Goal: Information Seeking & Learning: Learn about a topic

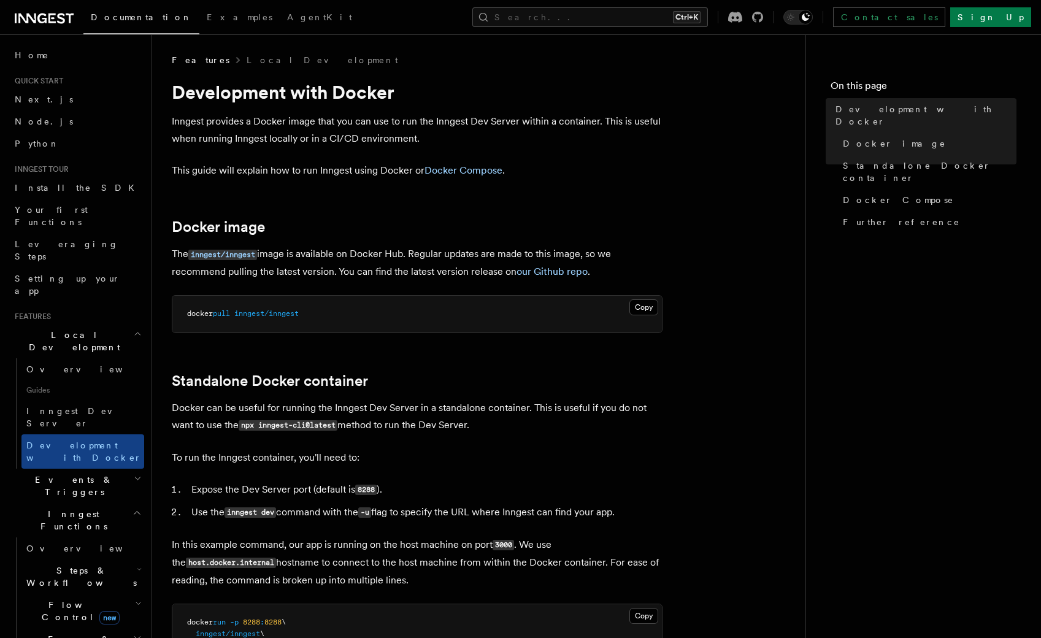
click at [521, 121] on p "Inngest provides a Docker image that you can use to run the Inngest Dev Server …" at bounding box center [417, 130] width 491 height 34
click at [555, 121] on p "Inngest provides a Docker image that you can use to run the Inngest Dev Server …" at bounding box center [417, 130] width 491 height 34
click at [283, 137] on p "Inngest provides a Docker image that you can use to run the Inngest Dev Server …" at bounding box center [417, 130] width 491 height 34
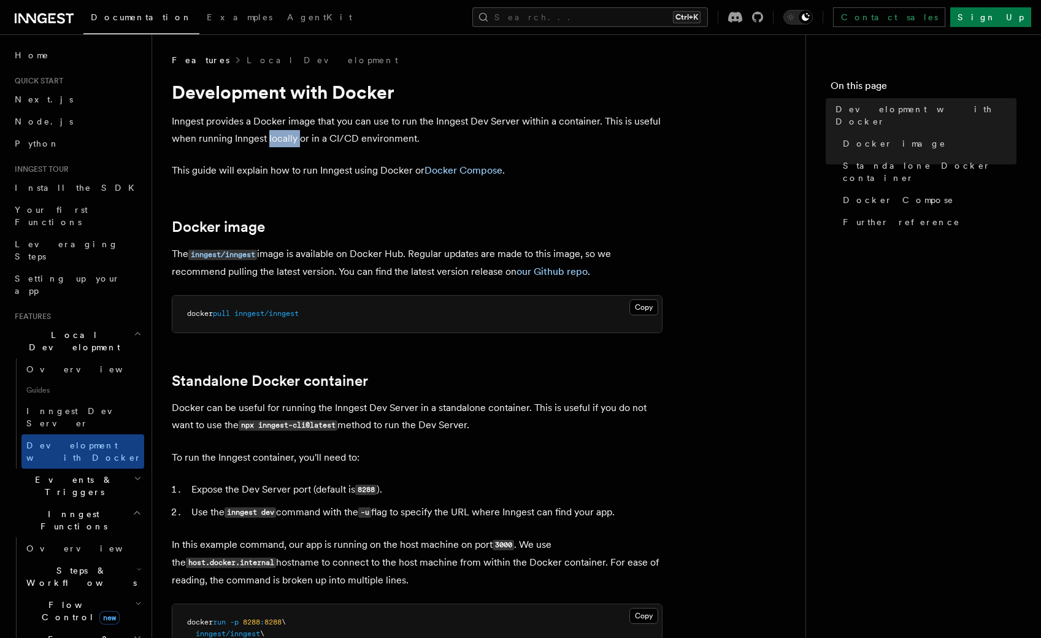
click at [283, 137] on p "Inngest provides a Docker image that you can use to run the Inngest Dev Server …" at bounding box center [417, 130] width 491 height 34
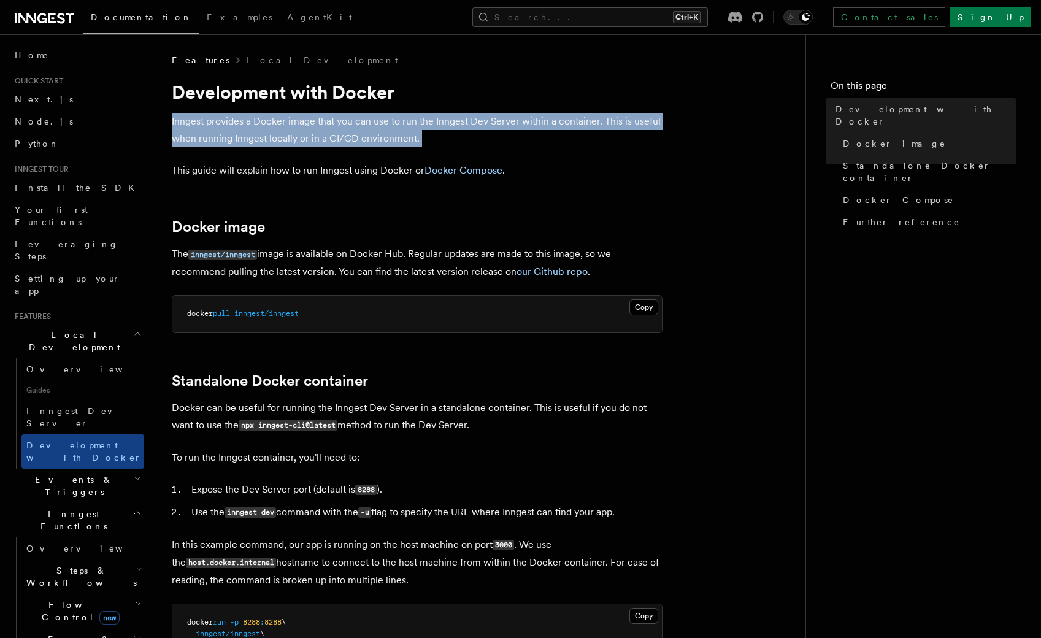
click at [283, 137] on p "Inngest provides a Docker image that you can use to run the Inngest Dev Server …" at bounding box center [417, 130] width 491 height 34
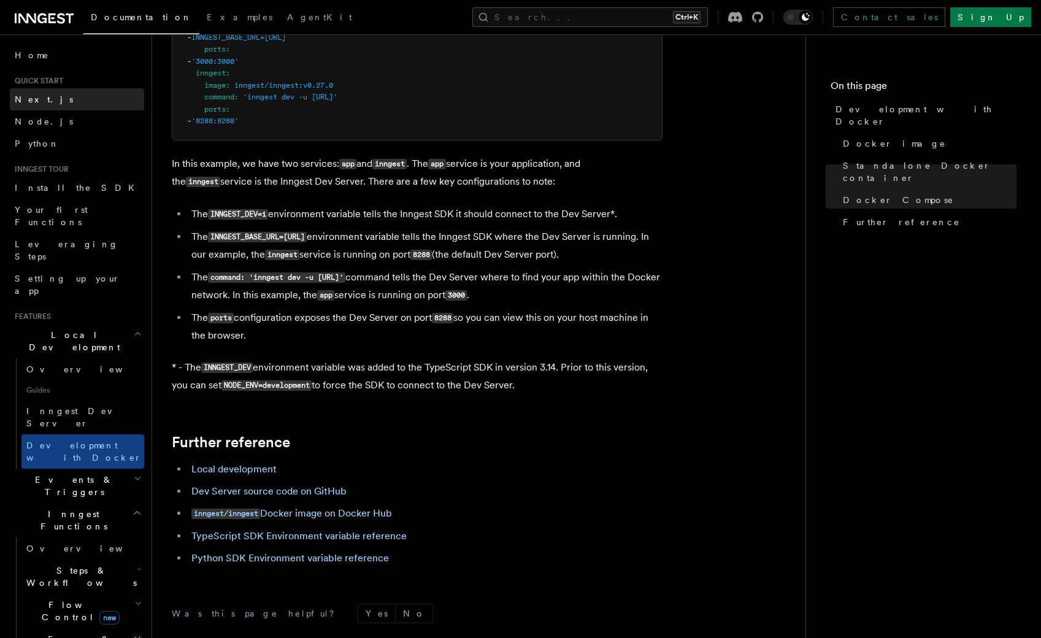
click at [34, 99] on span "Next.js" at bounding box center [44, 99] width 58 height 10
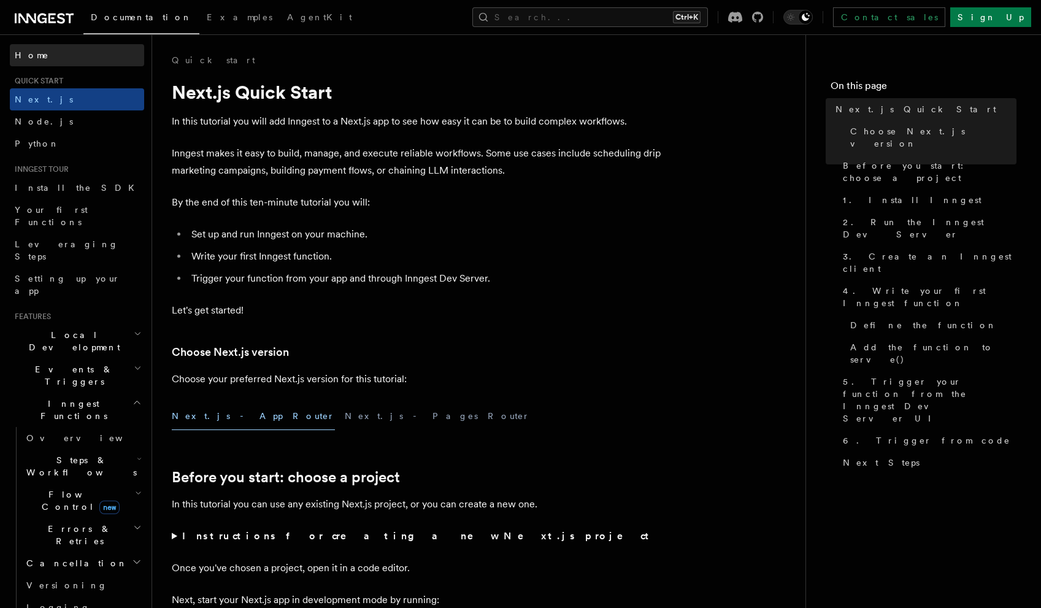
click at [24, 56] on span "Home" at bounding box center [32, 55] width 34 height 12
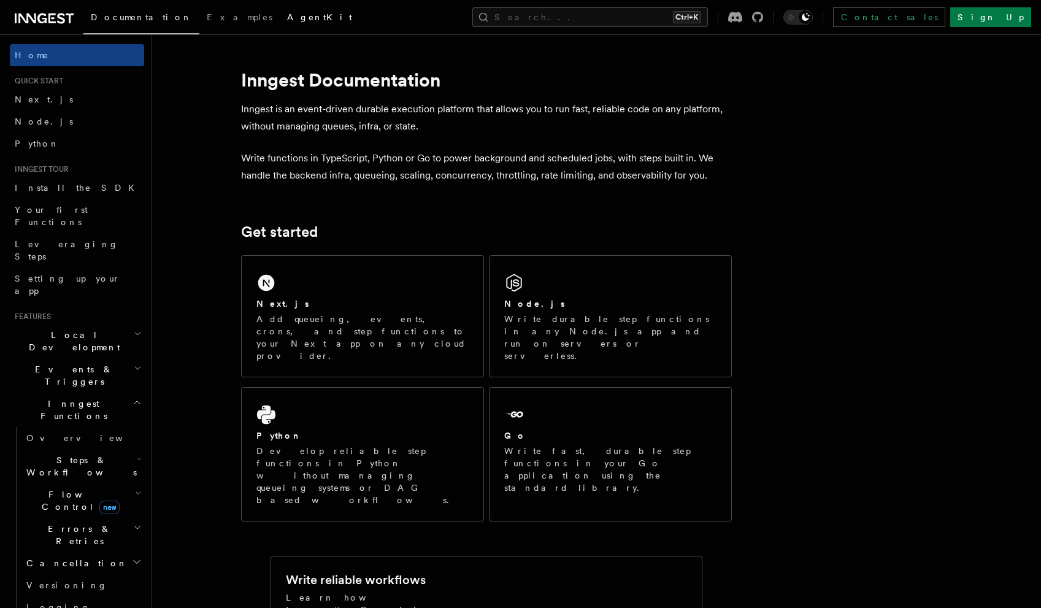
click at [280, 23] on link "AgentKit" at bounding box center [320, 18] width 80 height 29
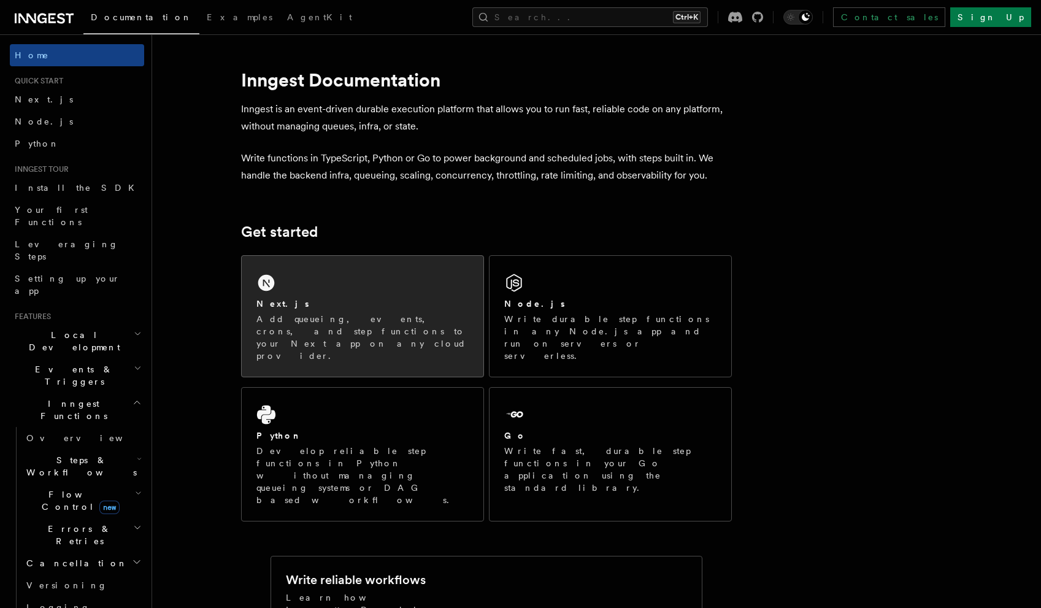
click at [366, 319] on p "Add queueing, events, crons, and step functions to your Next app on any cloud p…" at bounding box center [362, 337] width 212 height 49
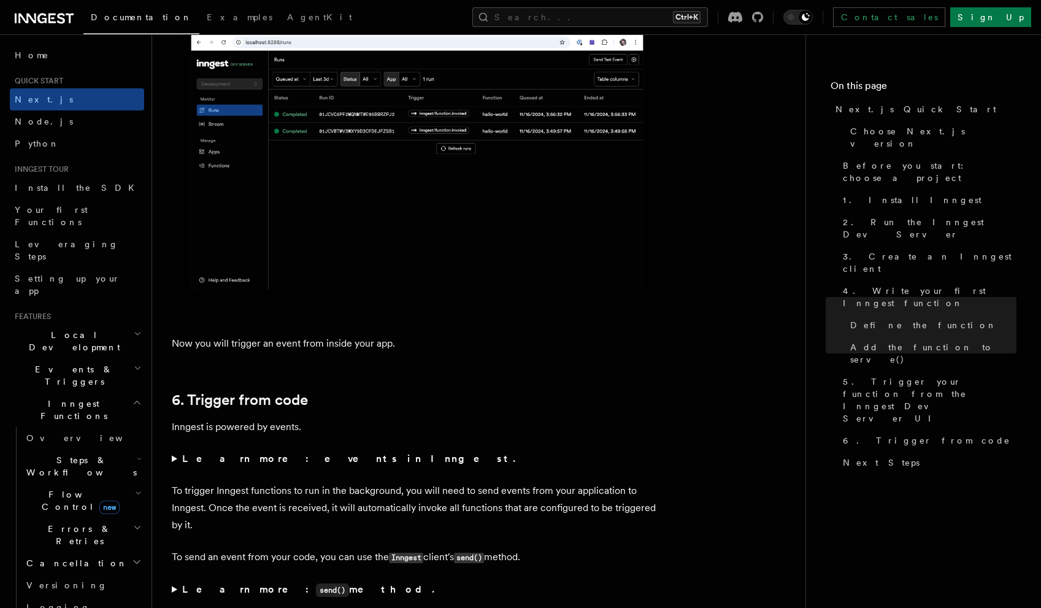
scroll to position [5935, 0]
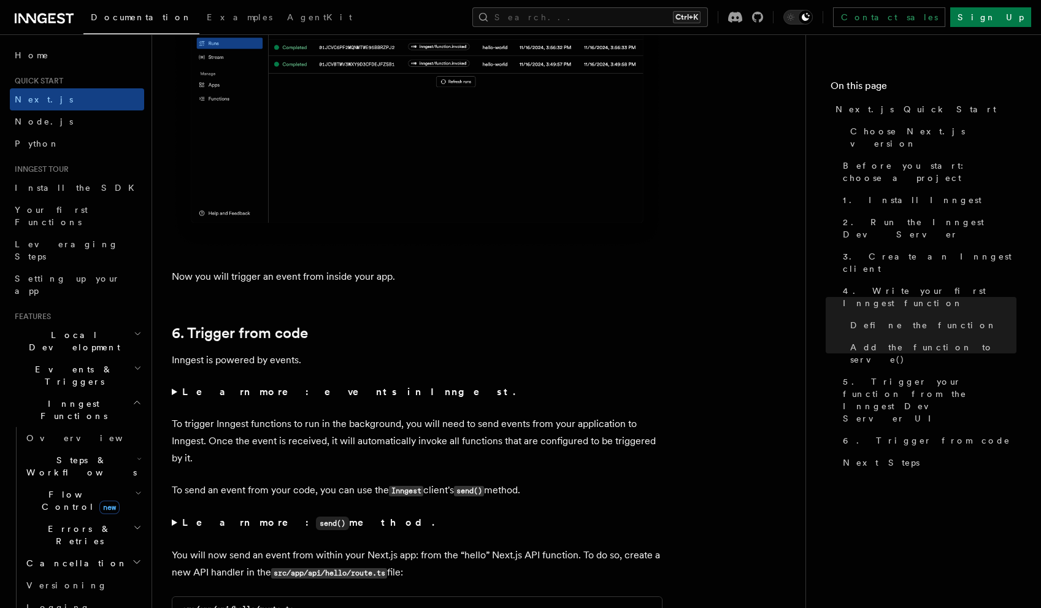
click at [298, 390] on strong "Learn more: events in Inngest." at bounding box center [350, 392] width 336 height 12
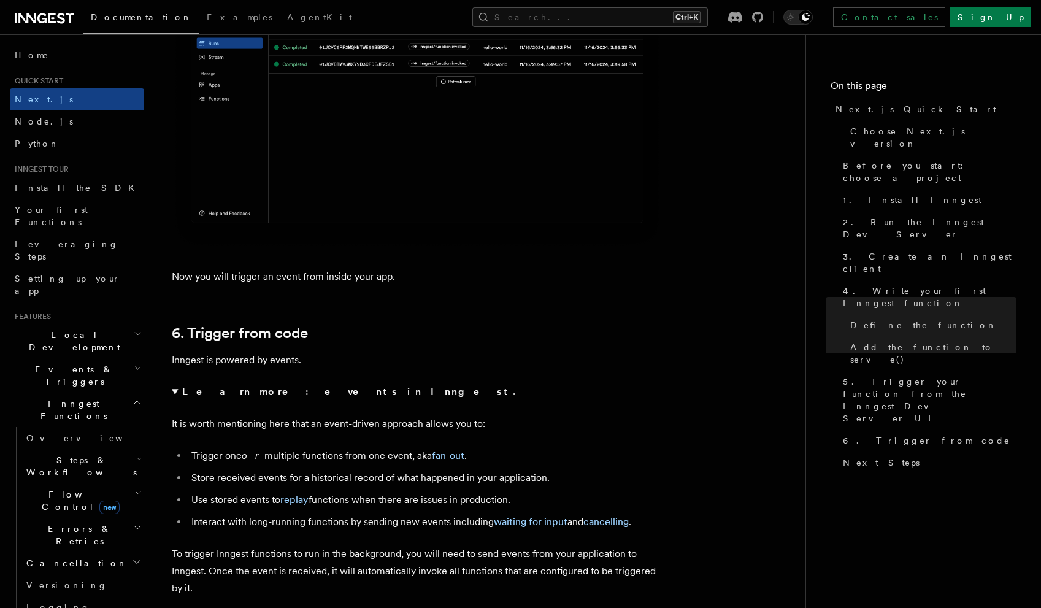
click at [285, 389] on strong "Learn more: events in Inngest." at bounding box center [350, 392] width 336 height 12
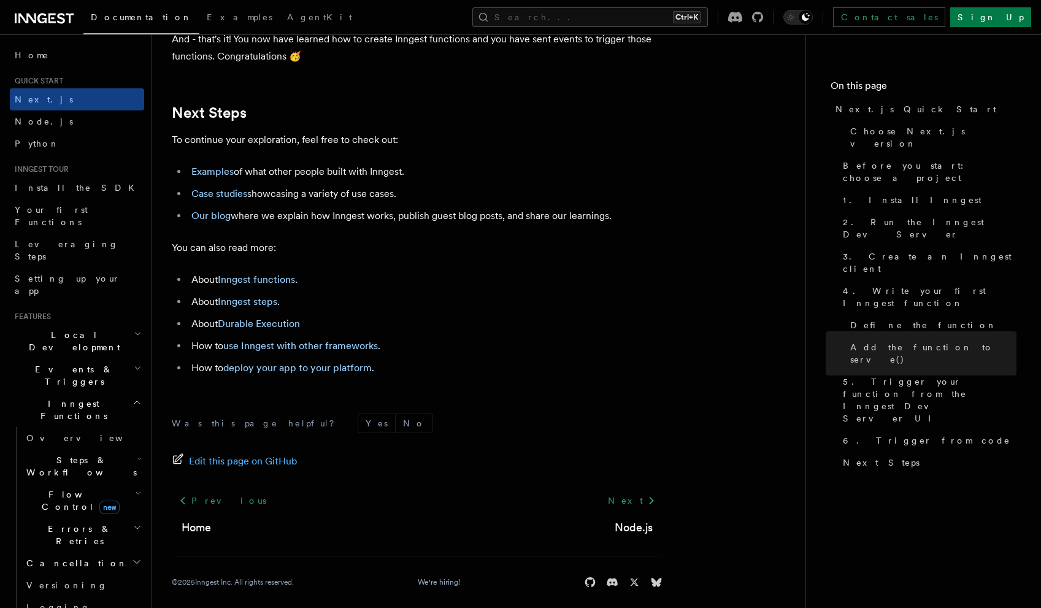
scroll to position [7656, 0]
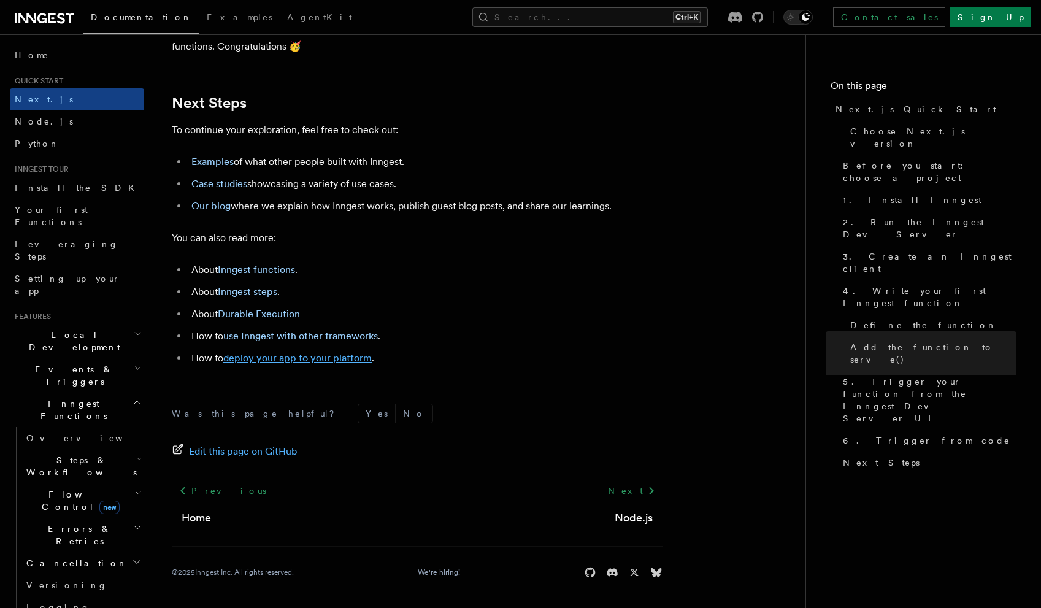
click at [334, 356] on link "deploy your app to your platform" at bounding box center [297, 358] width 148 height 12
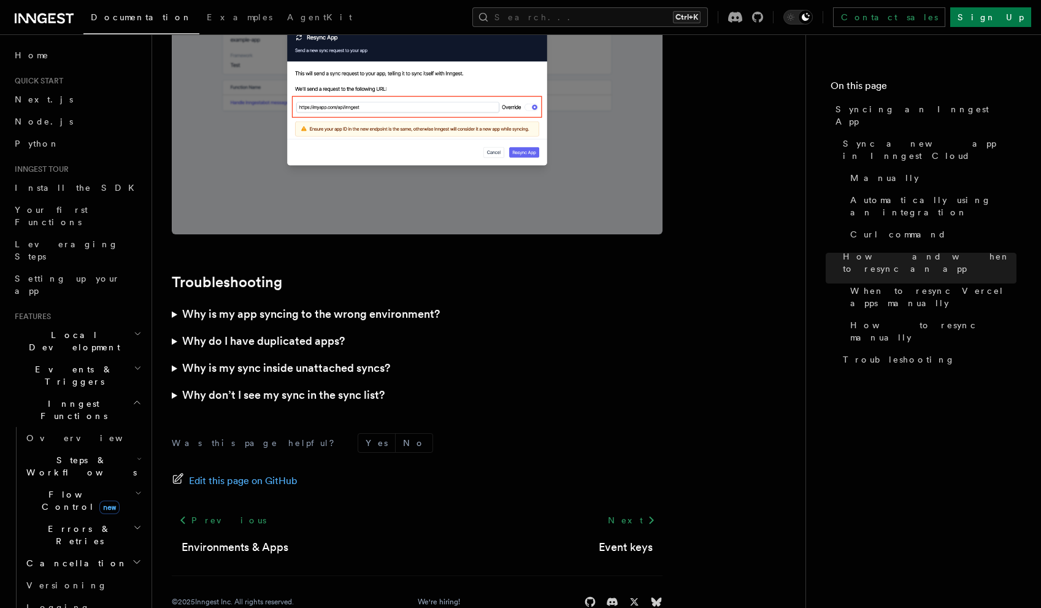
scroll to position [3466, 0]
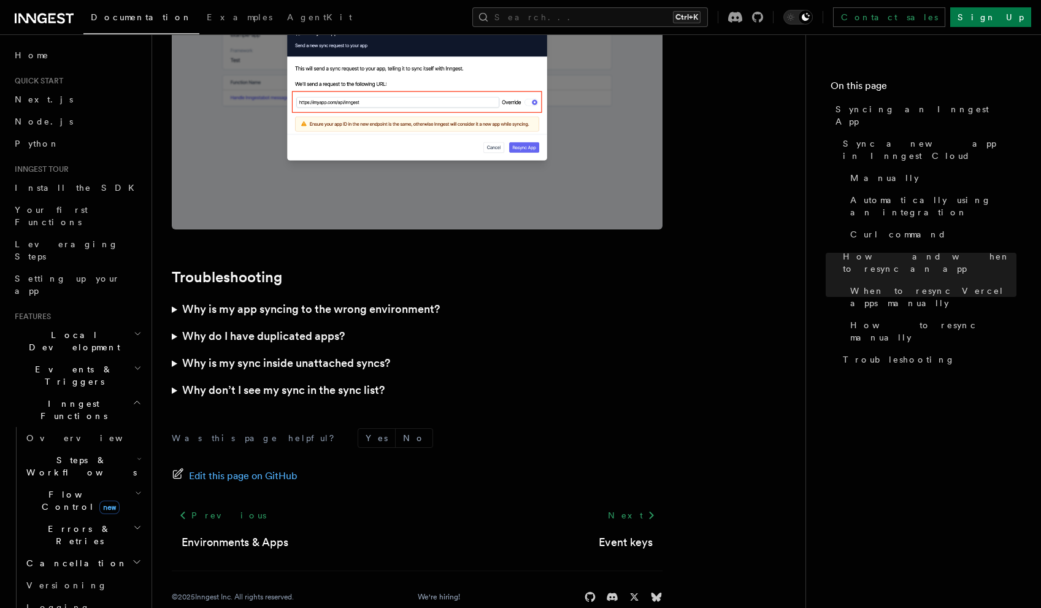
click at [382, 301] on h3 "Why is my app syncing to the wrong environment?" at bounding box center [311, 309] width 258 height 17
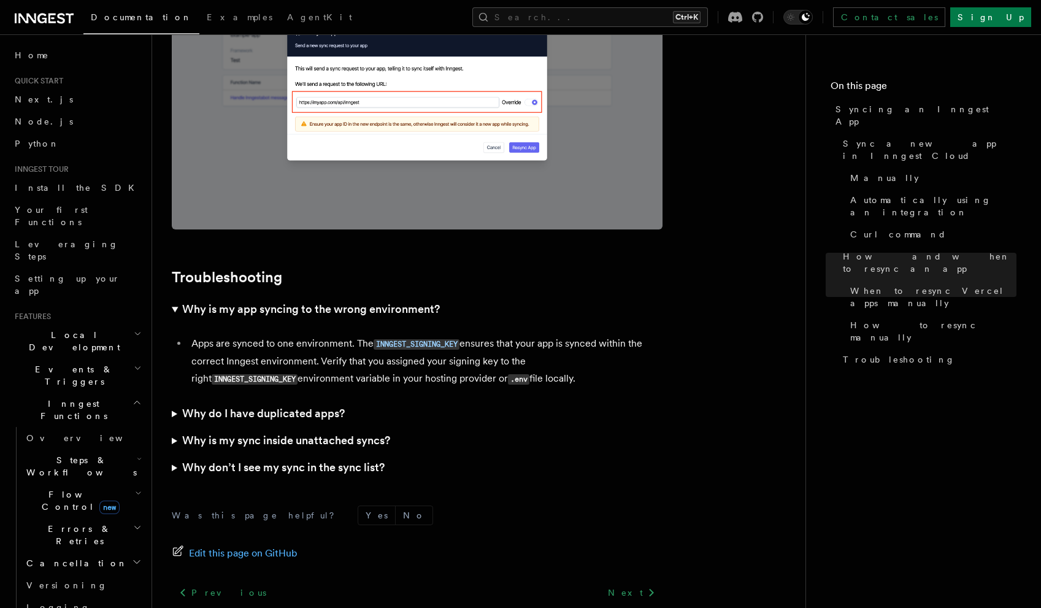
click at [374, 301] on h3 "Why is my app syncing to the wrong environment?" at bounding box center [311, 309] width 258 height 17
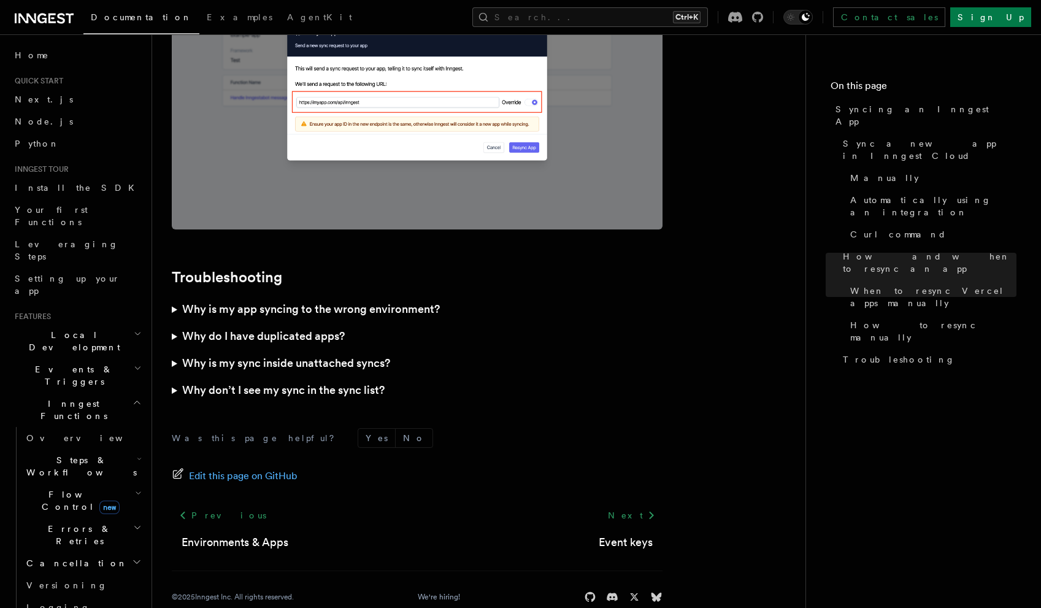
click at [319, 328] on h3 "Why do I have duplicated apps?" at bounding box center [263, 336] width 163 height 17
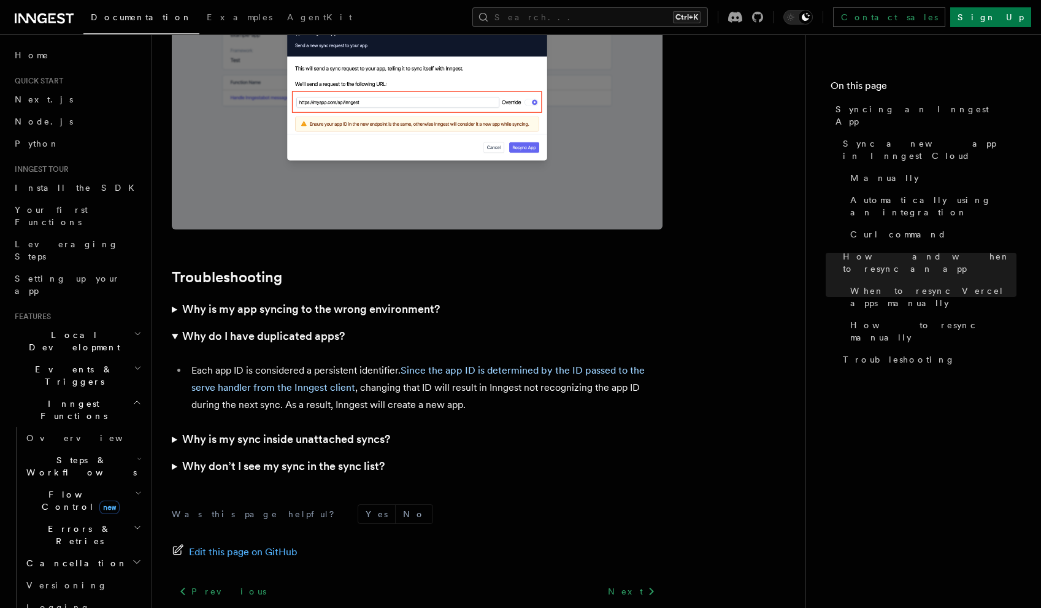
click at [319, 328] on h3 "Why do I have duplicated apps?" at bounding box center [263, 336] width 163 height 17
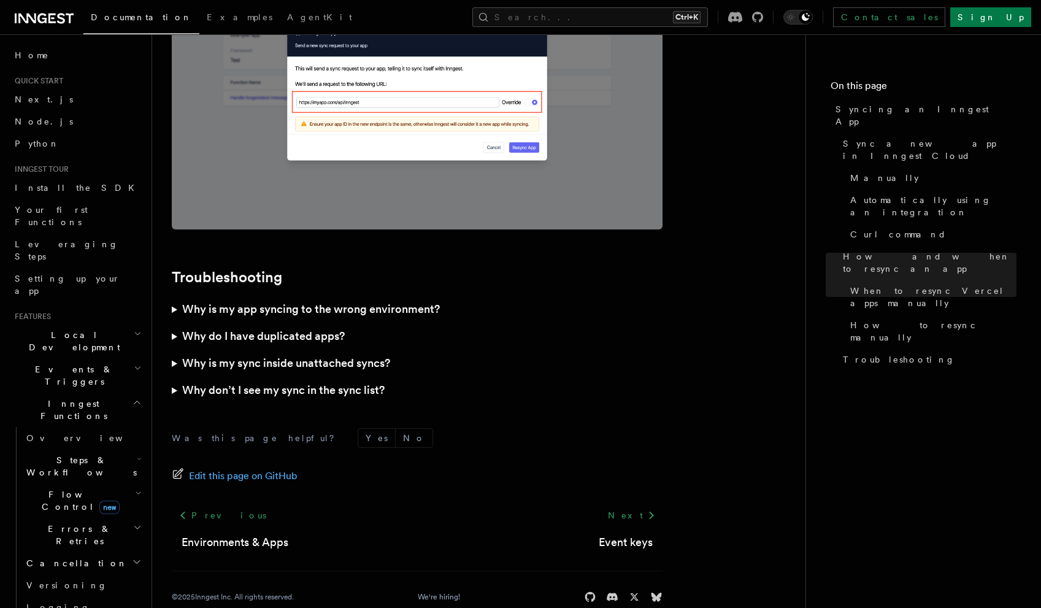
click at [52, 488] on span "Flow Control new" at bounding box center [78, 500] width 114 height 25
click at [58, 524] on span "Overview" at bounding box center [101, 529] width 126 height 10
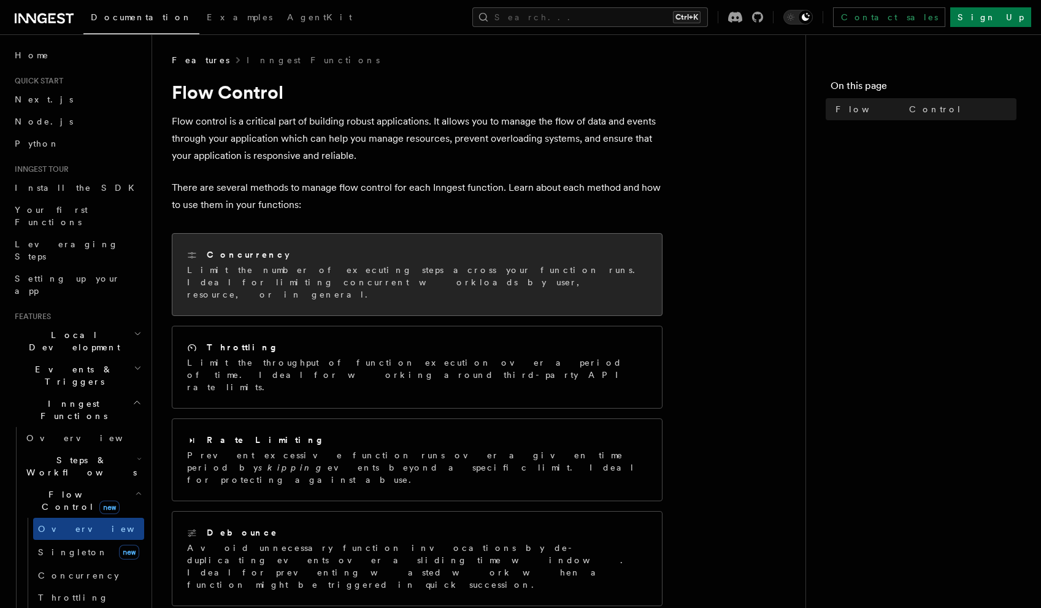
scroll to position [239, 0]
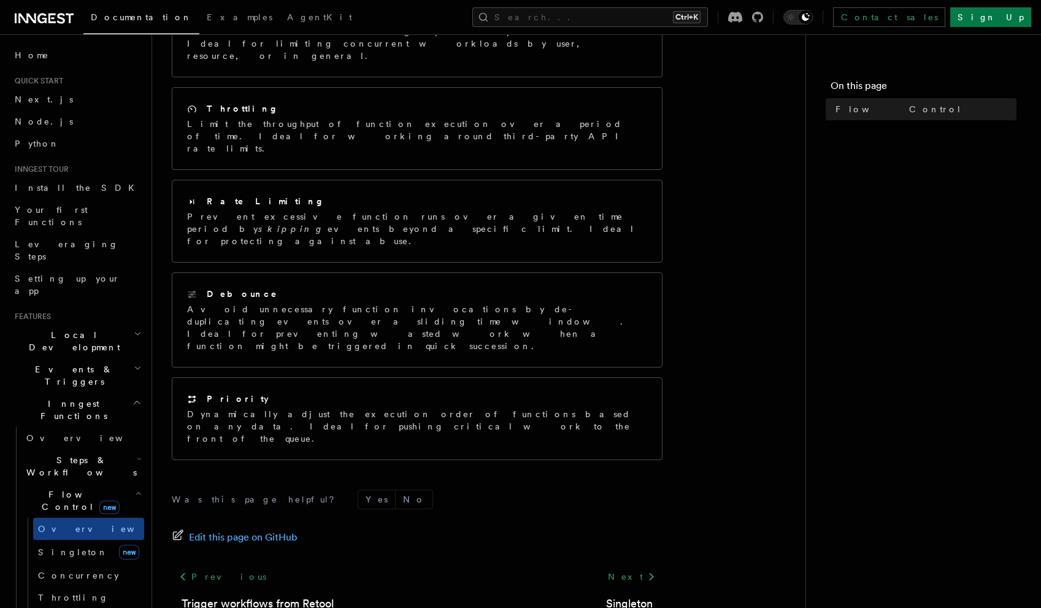
click at [626, 566] on div "Next Singleton" at bounding box center [629, 589] width 66 height 47
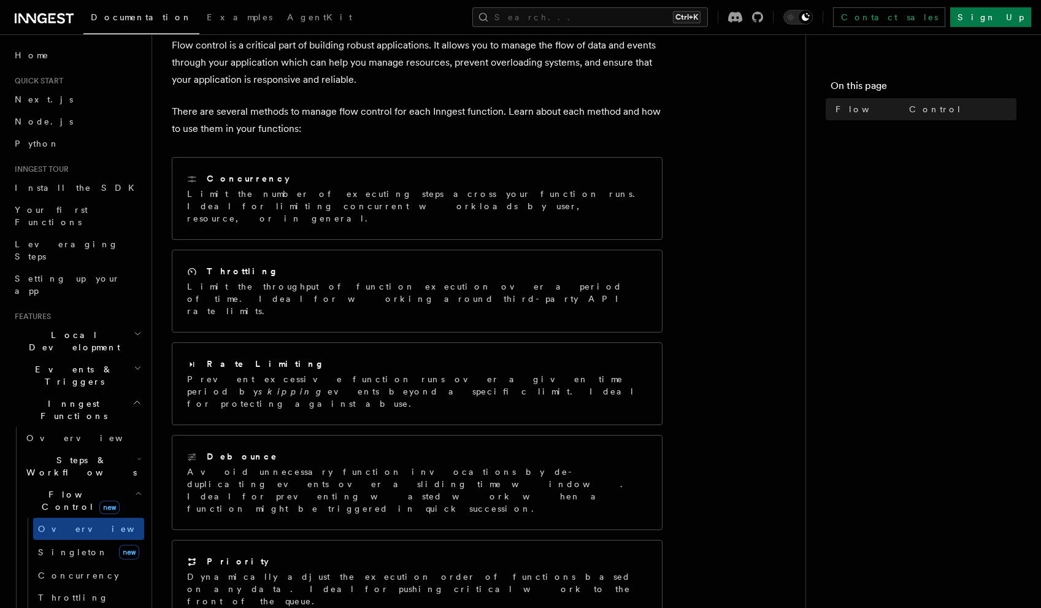
scroll to position [0, 0]
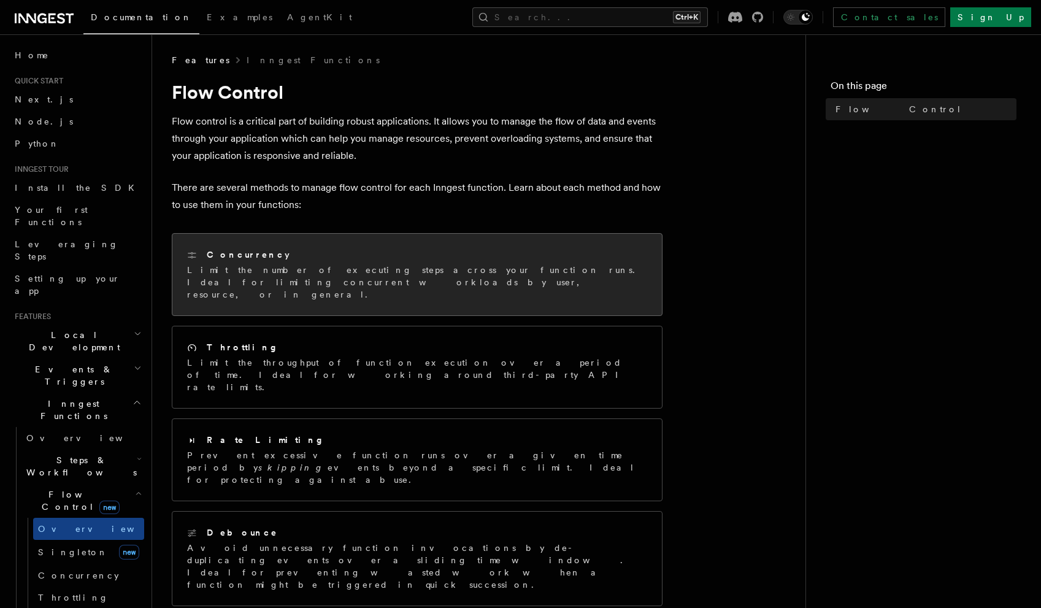
click at [287, 274] on p "Limit the number of executing steps across your function runs. Ideal for limiti…" at bounding box center [417, 282] width 460 height 37
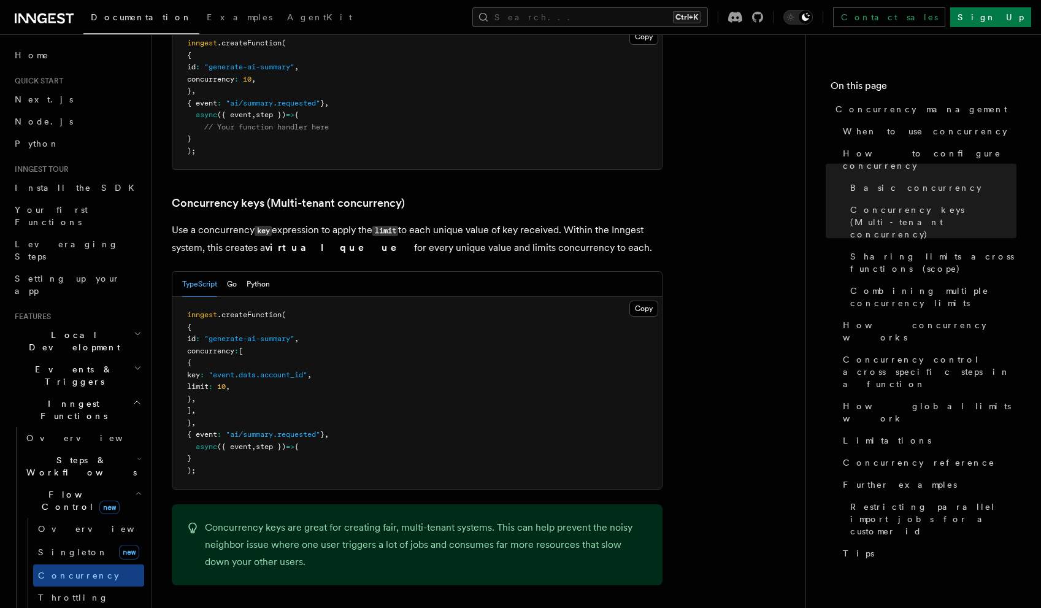
scroll to position [979, 0]
click at [70, 547] on span "Singleton" at bounding box center [73, 552] width 70 height 10
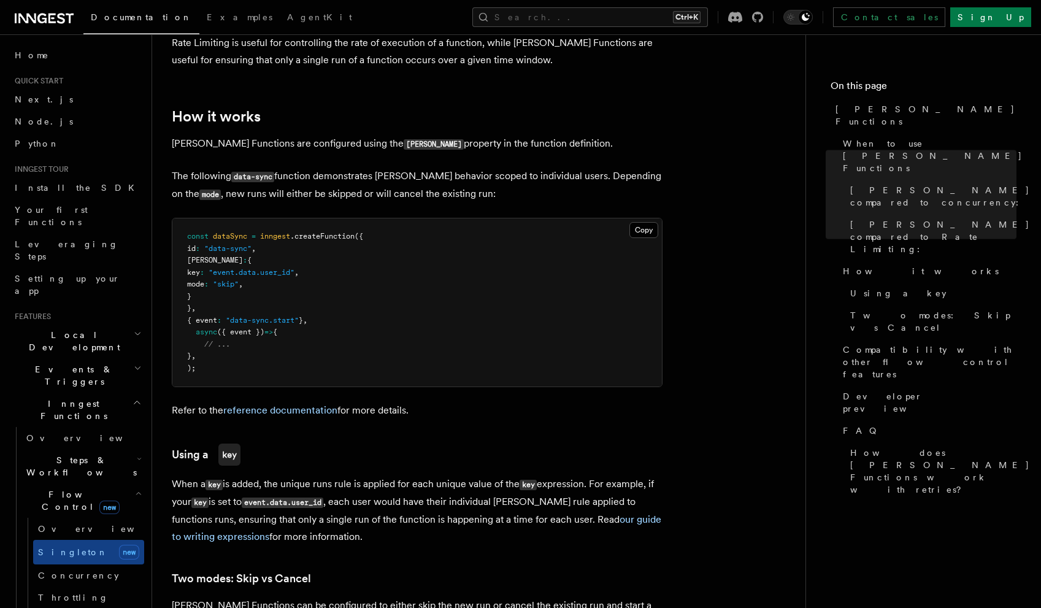
scroll to position [914, 0]
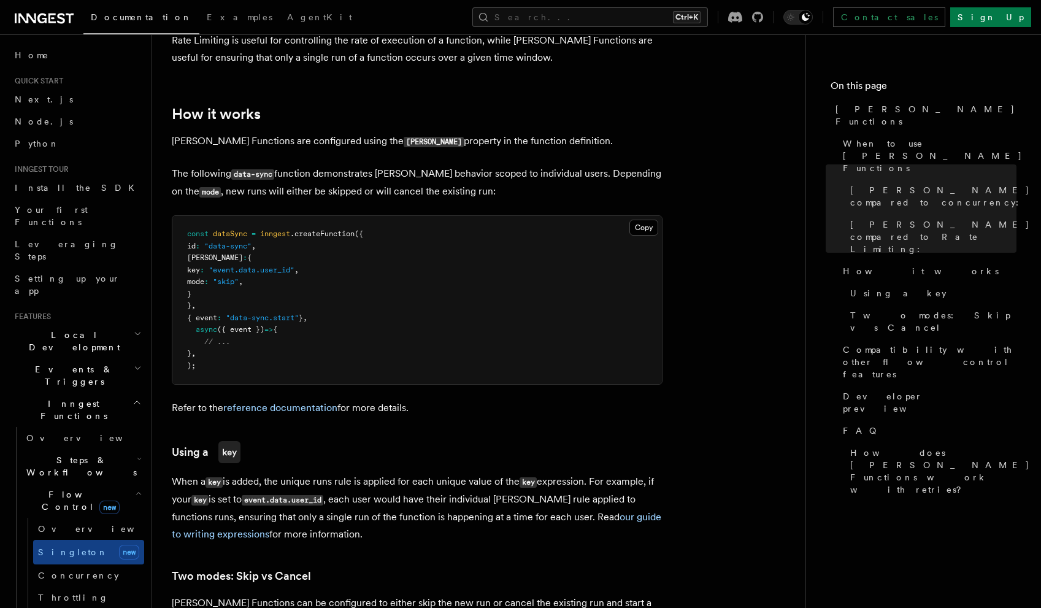
click at [218, 399] on p "Refer to the reference documentation for more details." at bounding box center [417, 407] width 491 height 17
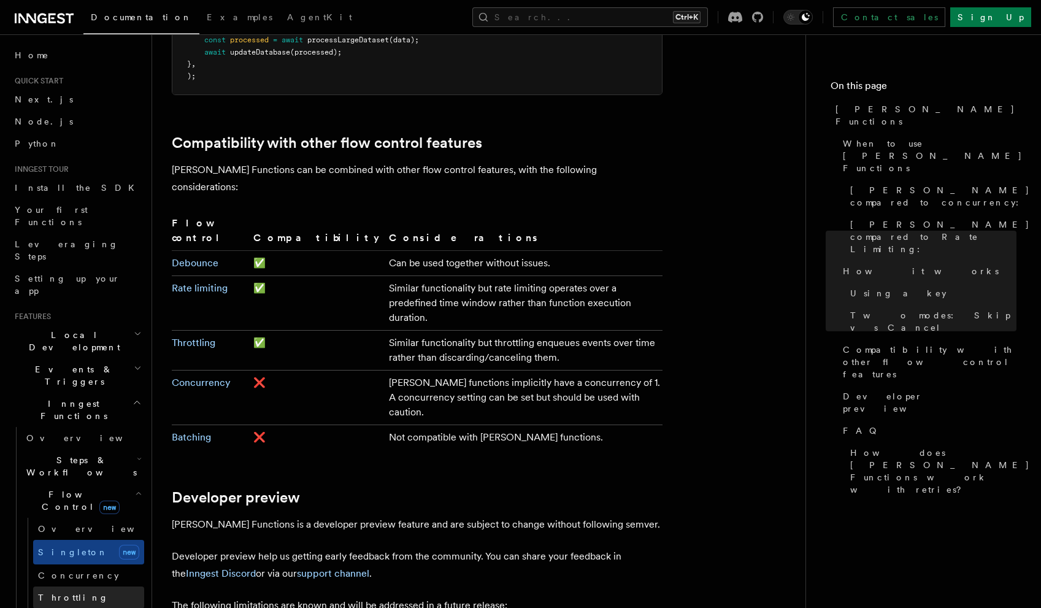
scroll to position [2035, 0]
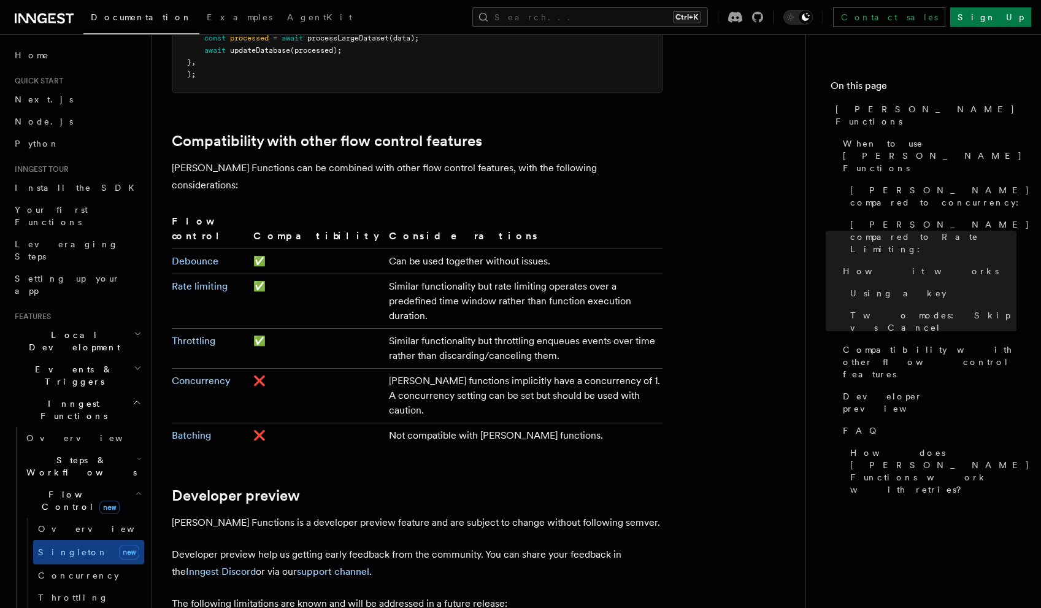
click at [87, 607] on link "Rate limiting" at bounding box center [88, 620] width 111 height 22
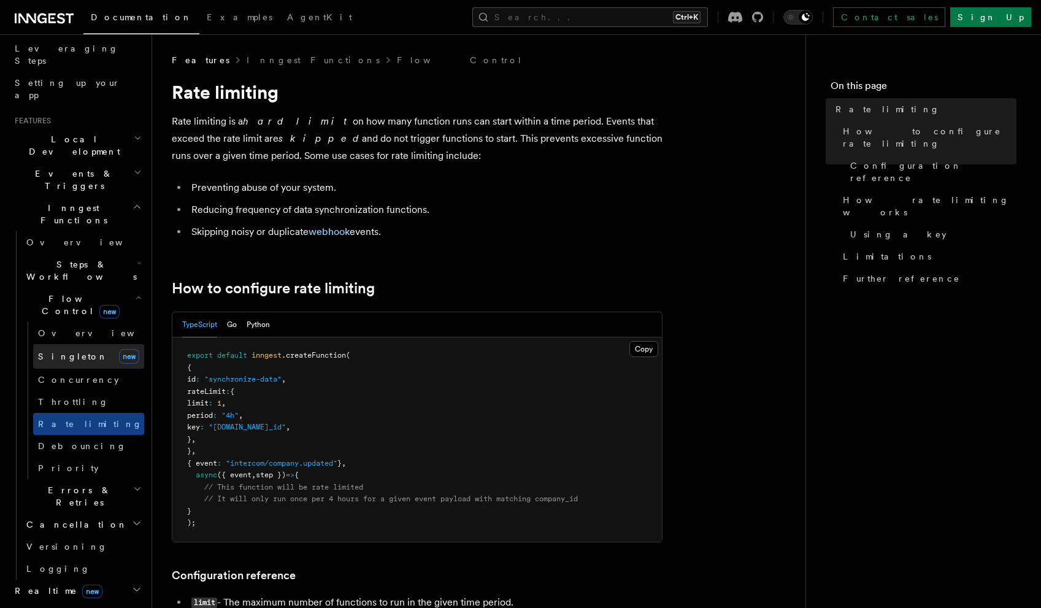
scroll to position [211, 0]
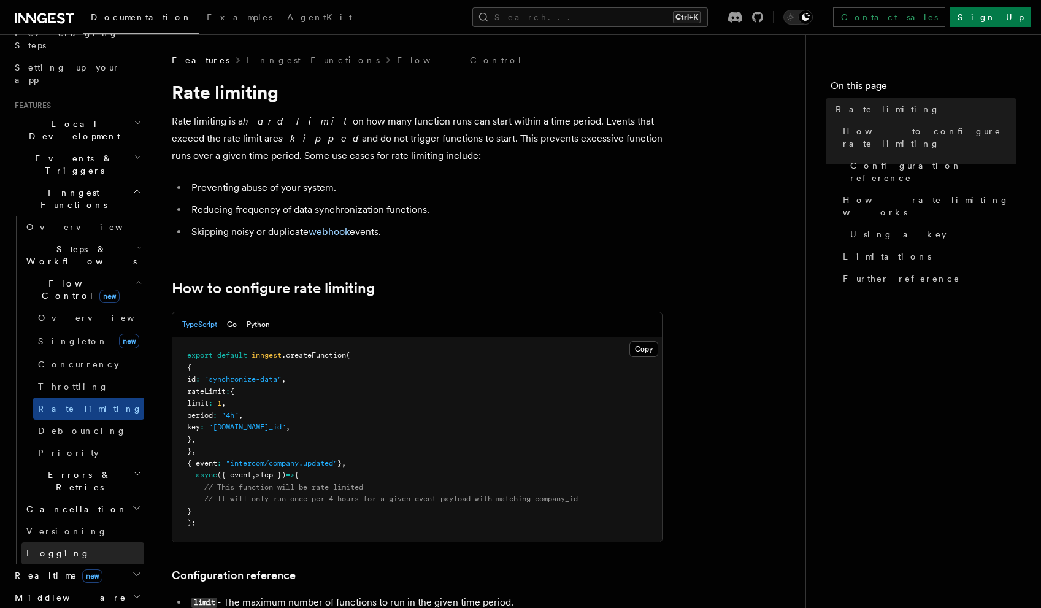
click at [72, 542] on link "Logging" at bounding box center [82, 553] width 123 height 22
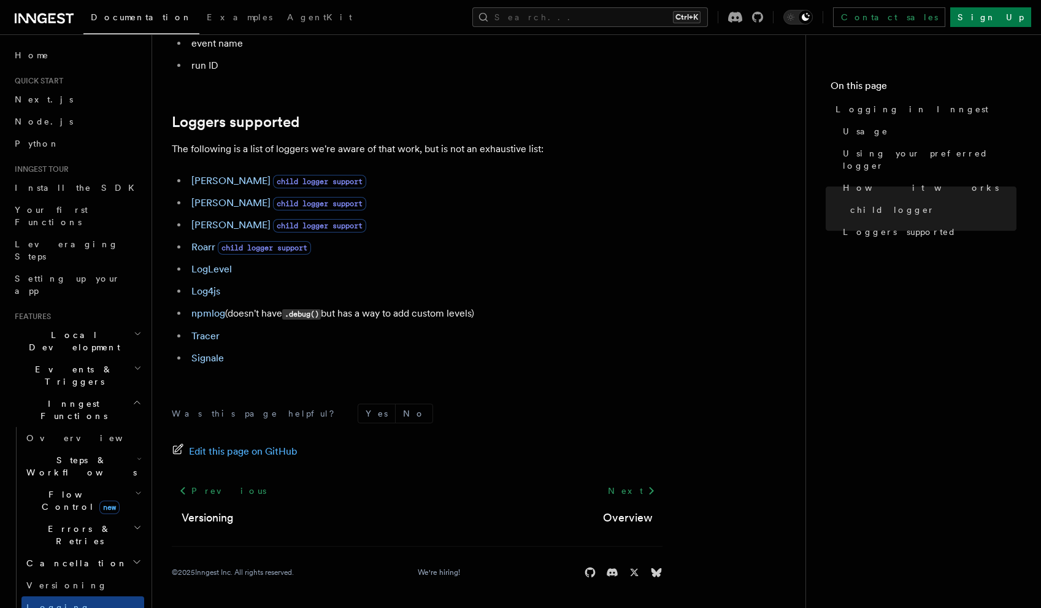
click at [55, 398] on span "Inngest Functions" at bounding box center [71, 410] width 123 height 25
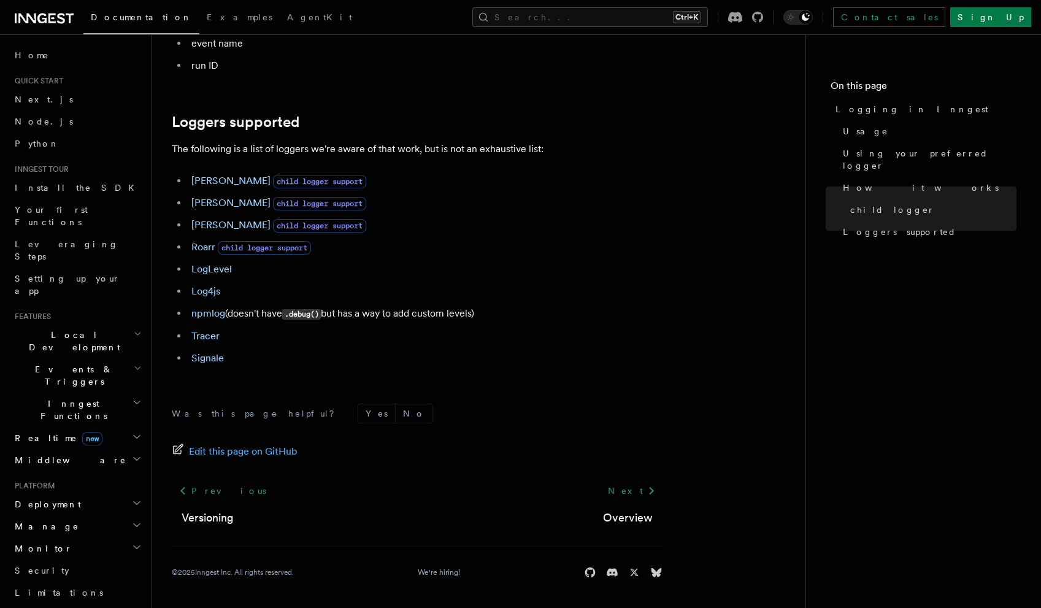
click at [57, 498] on span "Deployment" at bounding box center [45, 504] width 71 height 12
click at [67, 515] on link "Overview" at bounding box center [82, 526] width 123 height 22
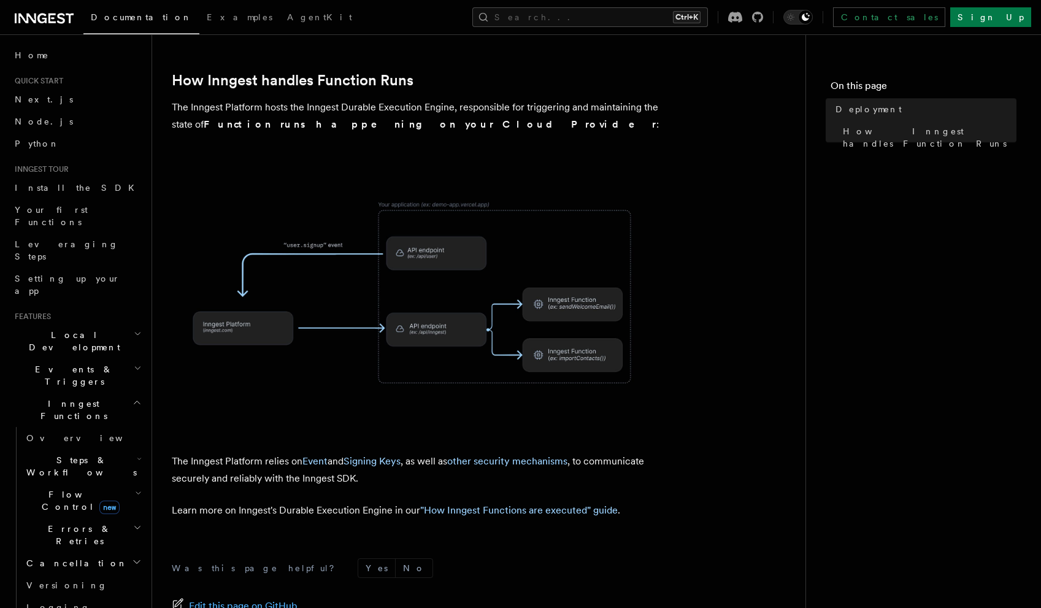
scroll to position [439, 0]
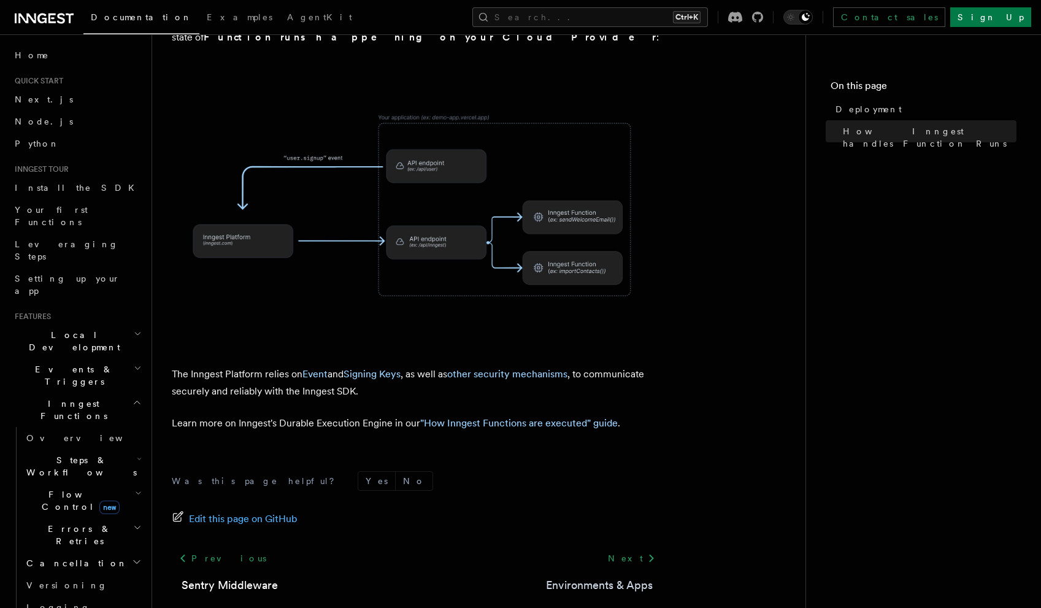
click at [599, 577] on link "Environments & Apps" at bounding box center [599, 585] width 107 height 17
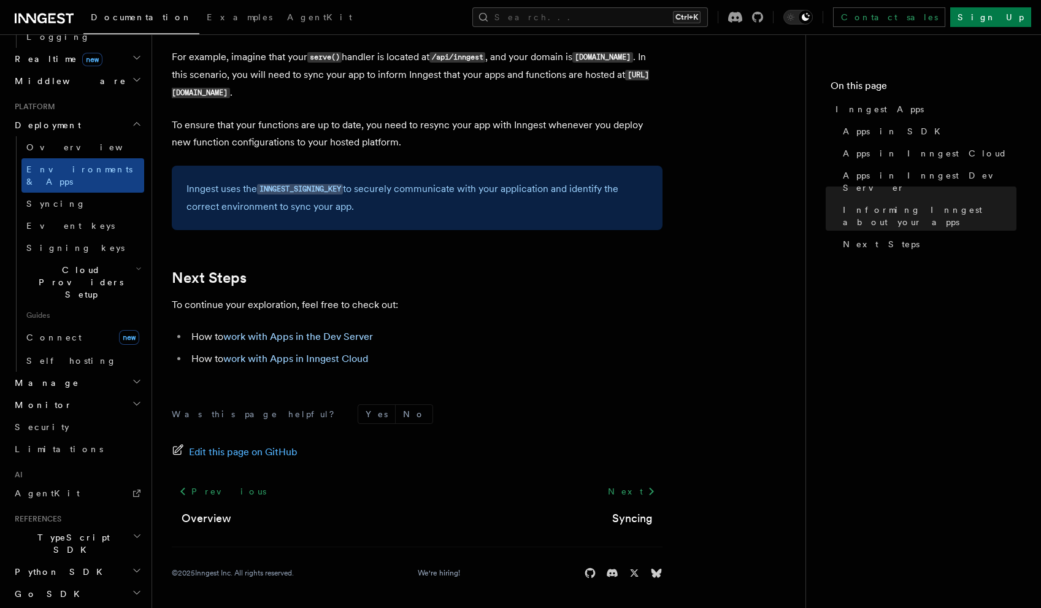
scroll to position [571, 0]
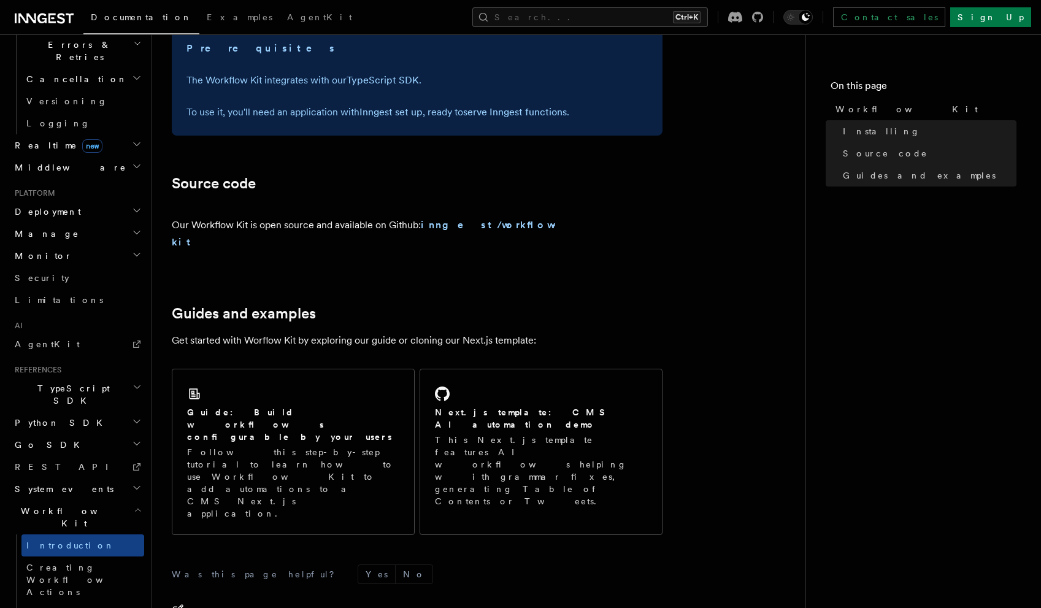
scroll to position [616, 0]
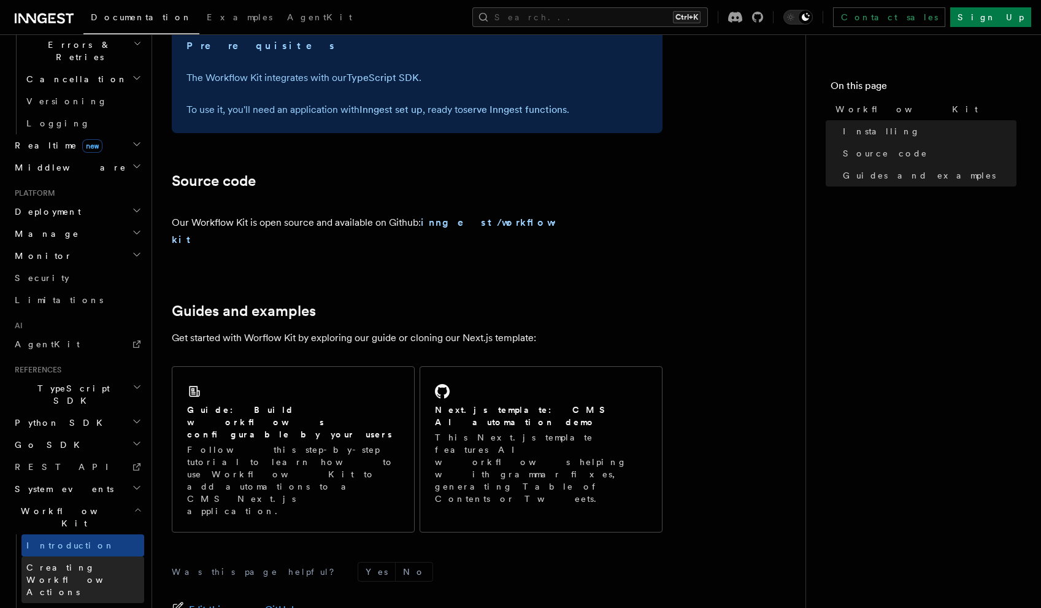
click at [85, 563] on span "Creating Workflow Actions" at bounding box center [79, 580] width 107 height 34
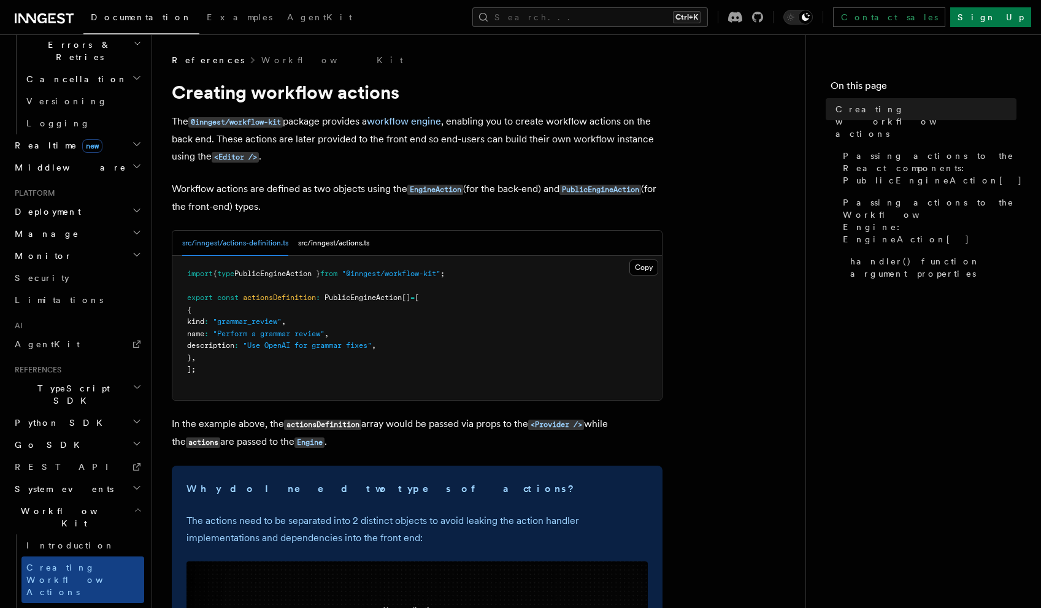
click at [337, 137] on p "The @inngest/workflow-kit package provides a workflow engine , enabling you to …" at bounding box center [417, 139] width 491 height 53
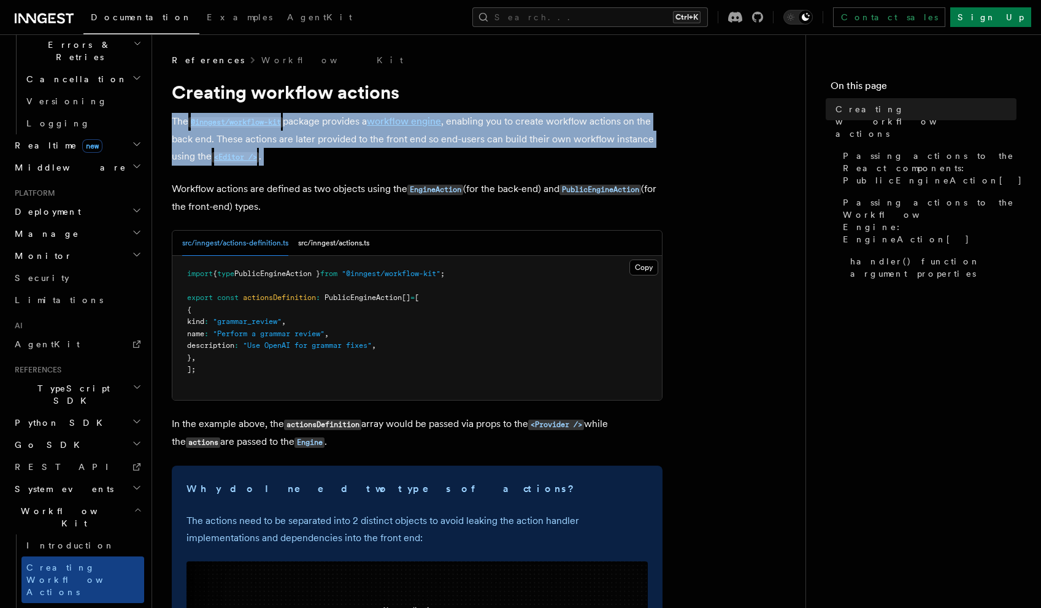
click at [337, 137] on p "The @inngest/workflow-kit package provides a workflow engine , enabling you to …" at bounding box center [417, 139] width 491 height 53
click at [337, 159] on p "The @inngest/workflow-kit package provides a workflow engine , enabling you to …" at bounding box center [417, 139] width 491 height 53
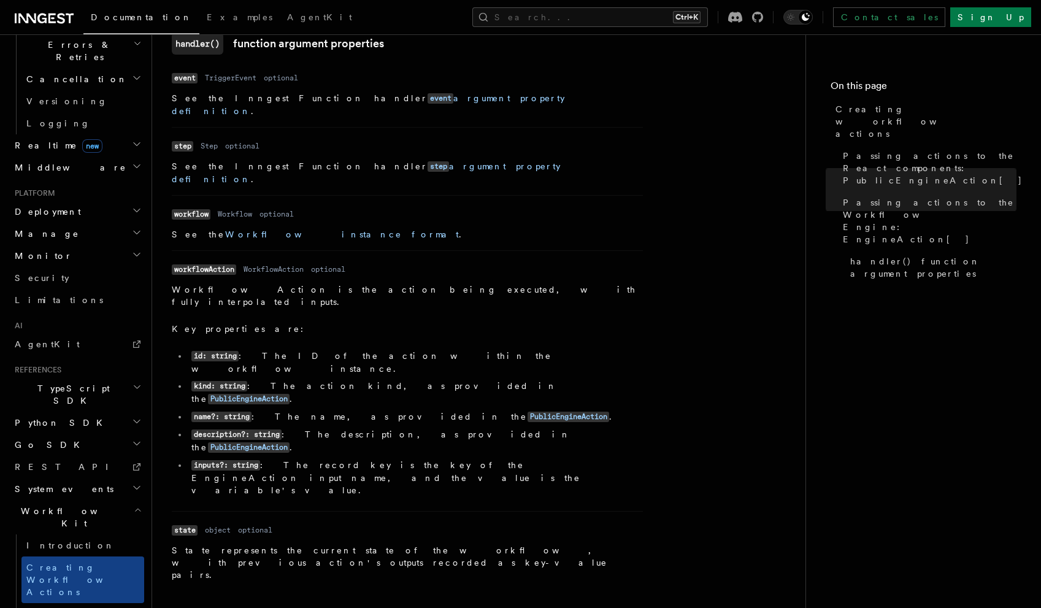
scroll to position [1688, 0]
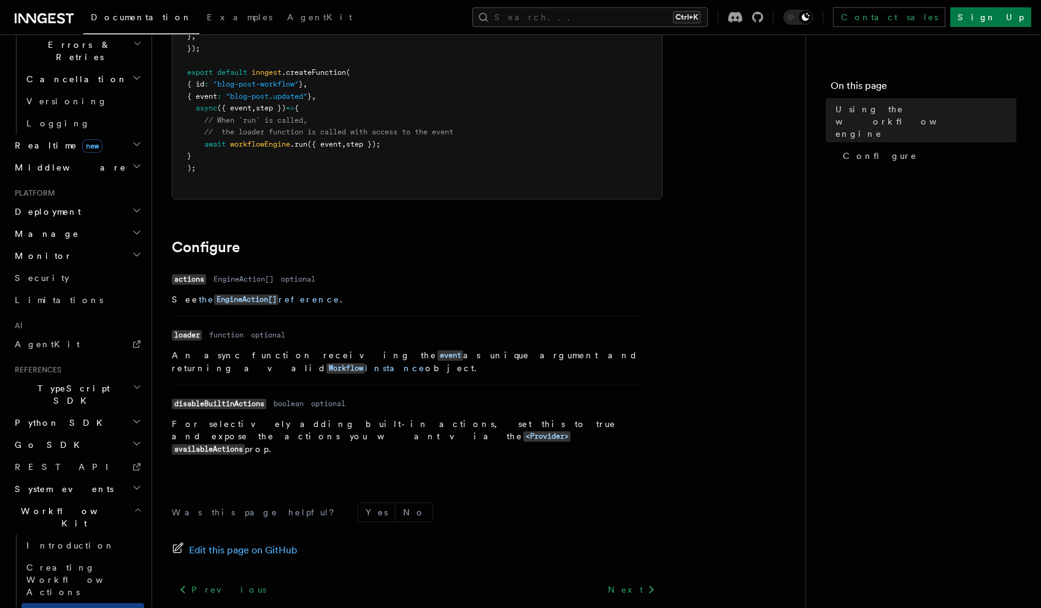
scroll to position [346, 0]
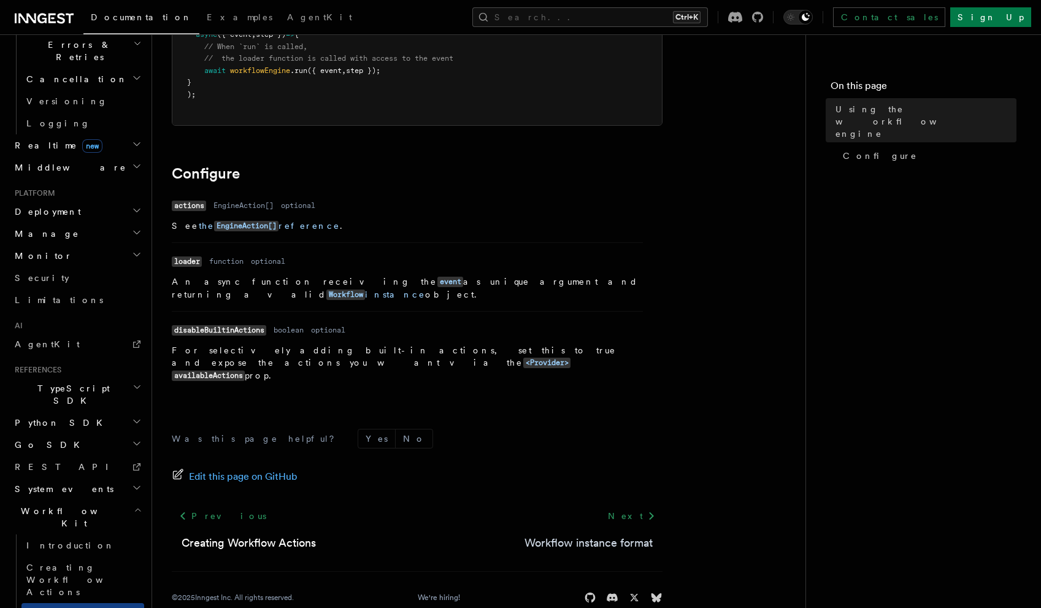
click at [580, 534] on link "Workflow instance format" at bounding box center [589, 542] width 128 height 17
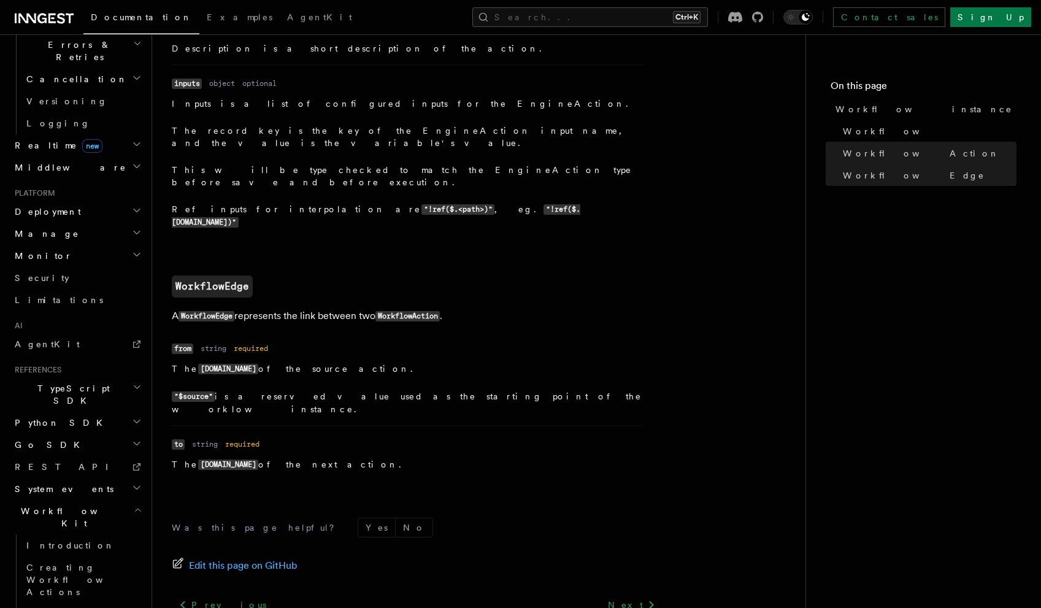
scroll to position [1289, 0]
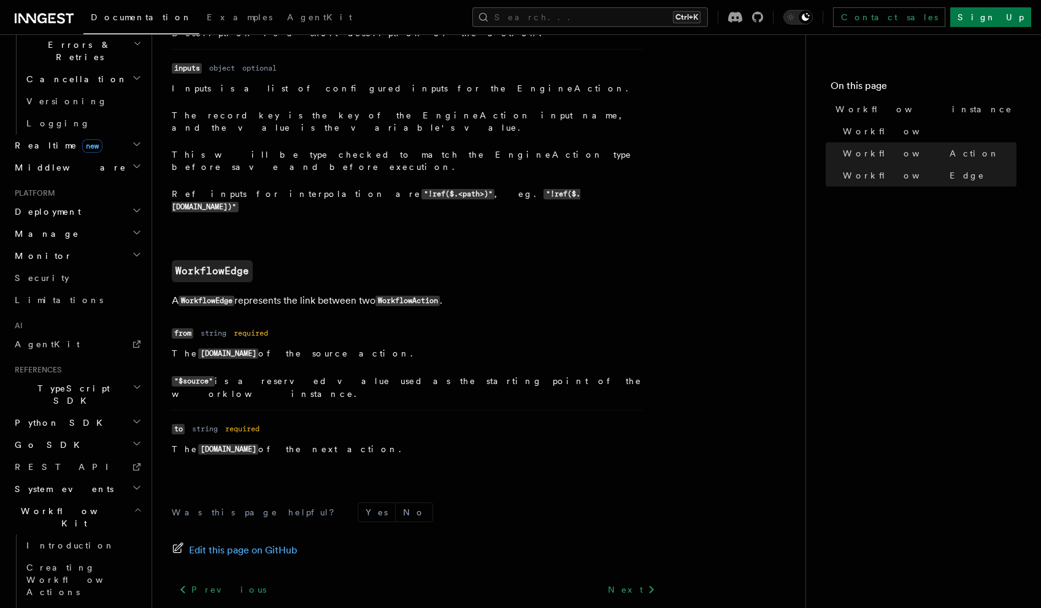
click at [574, 607] on link "Components API (React)" at bounding box center [592, 616] width 122 height 17
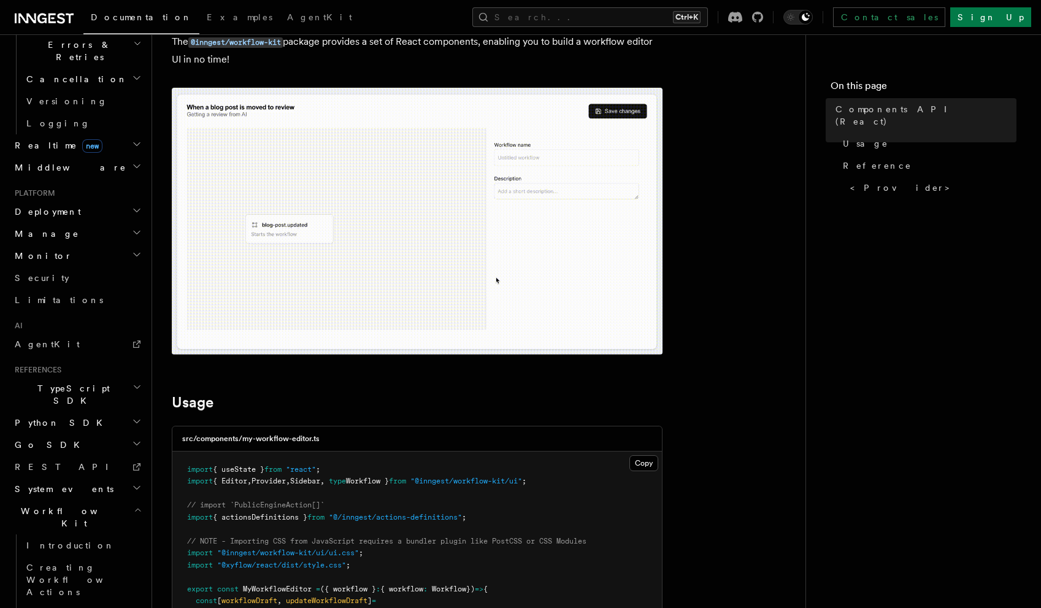
scroll to position [80, 0]
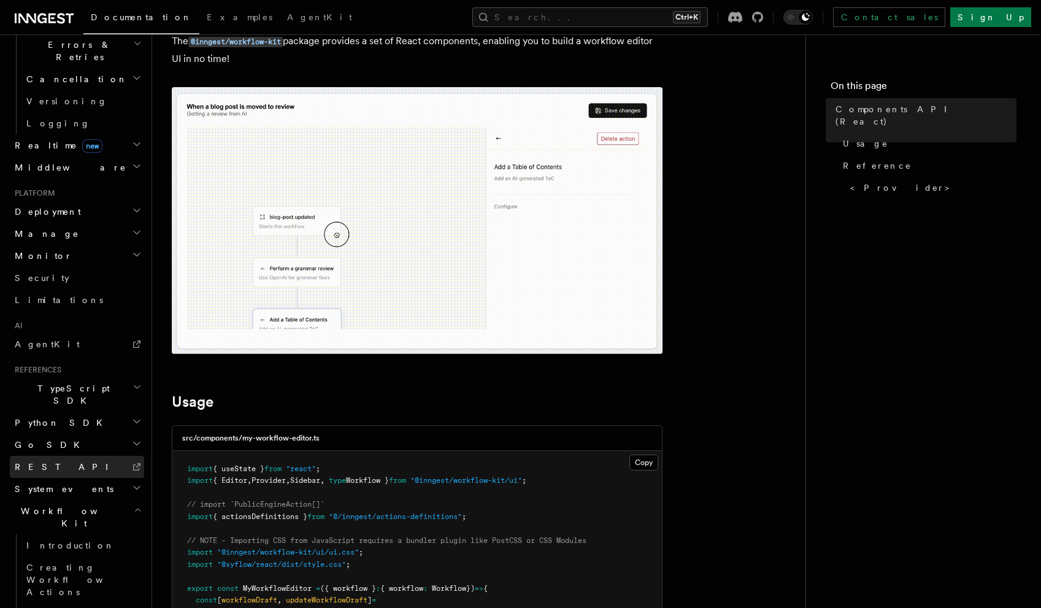
click at [71, 456] on link "REST API" at bounding box center [77, 467] width 134 height 22
